Goal: Browse casually

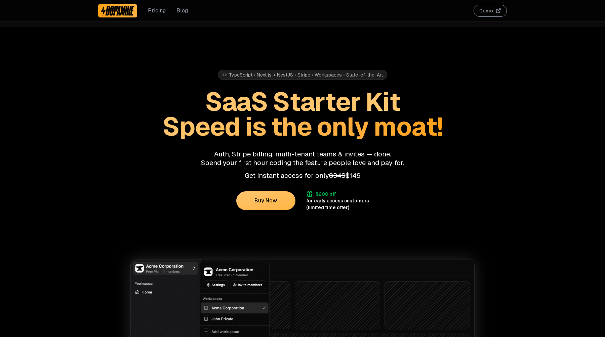
click at [343, 79] on div "TypeScript • Next.js + NestJS • Stripe • Workspaces • State-of-the-Art" at bounding box center [302, 75] width 169 height 10
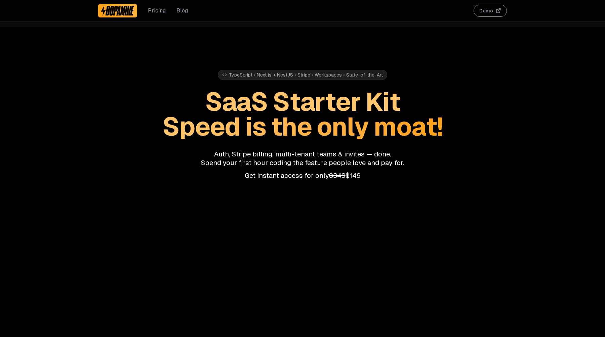
scroll to position [228, 0]
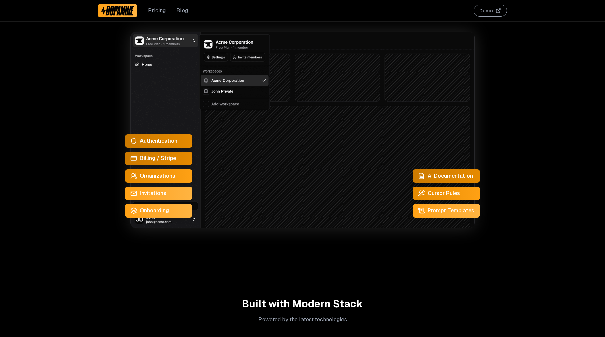
click at [225, 91] on img at bounding box center [302, 130] width 344 height 197
click at [482, 9] on button "Demo" at bounding box center [489, 11] width 33 height 12
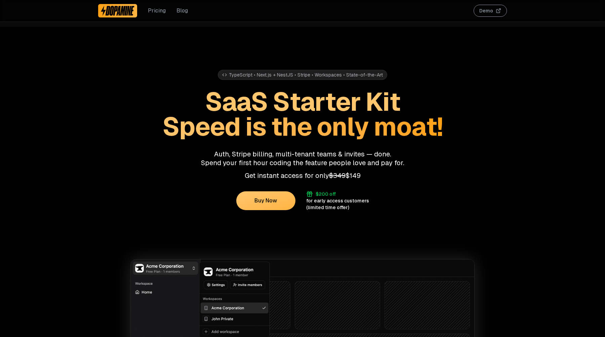
click at [406, 91] on h1 "SaaS Starter Kit Speed is the only moat!" at bounding box center [302, 114] width 409 height 50
